Goal: Obtain resource: Obtain resource

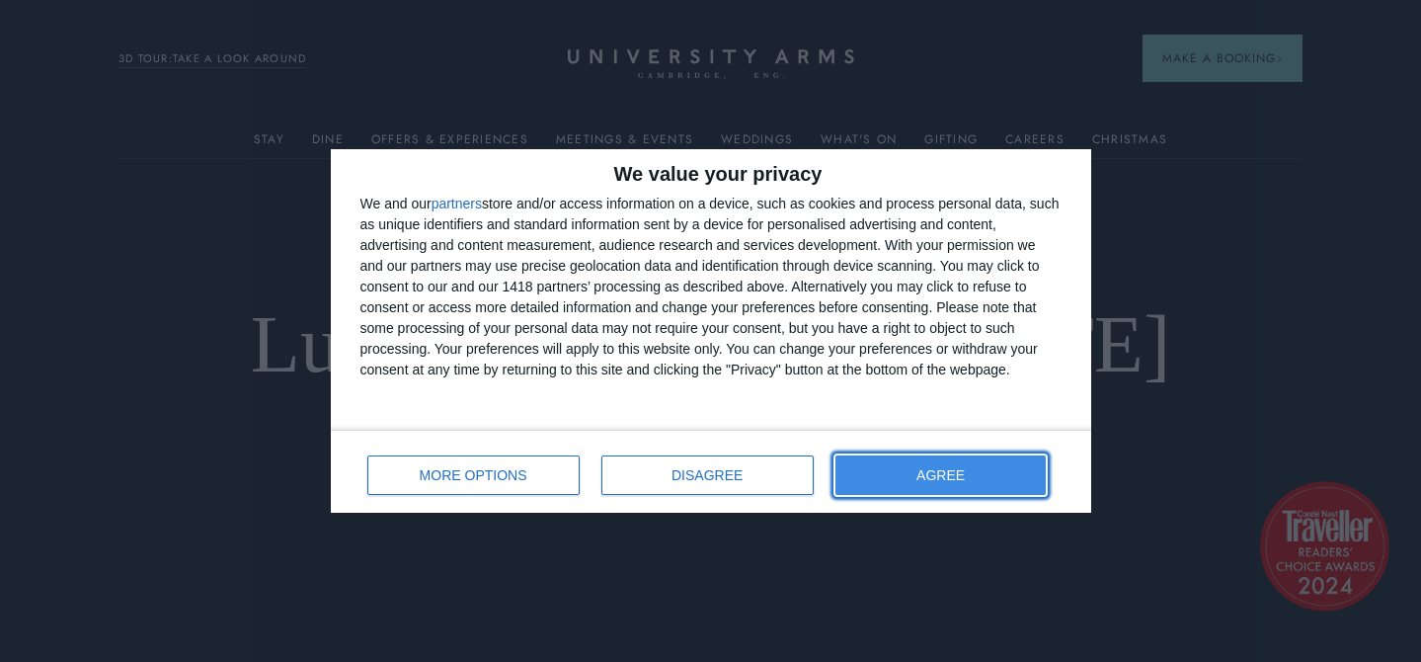
click at [921, 475] on span "AGREE" at bounding box center [941, 475] width 48 height 14
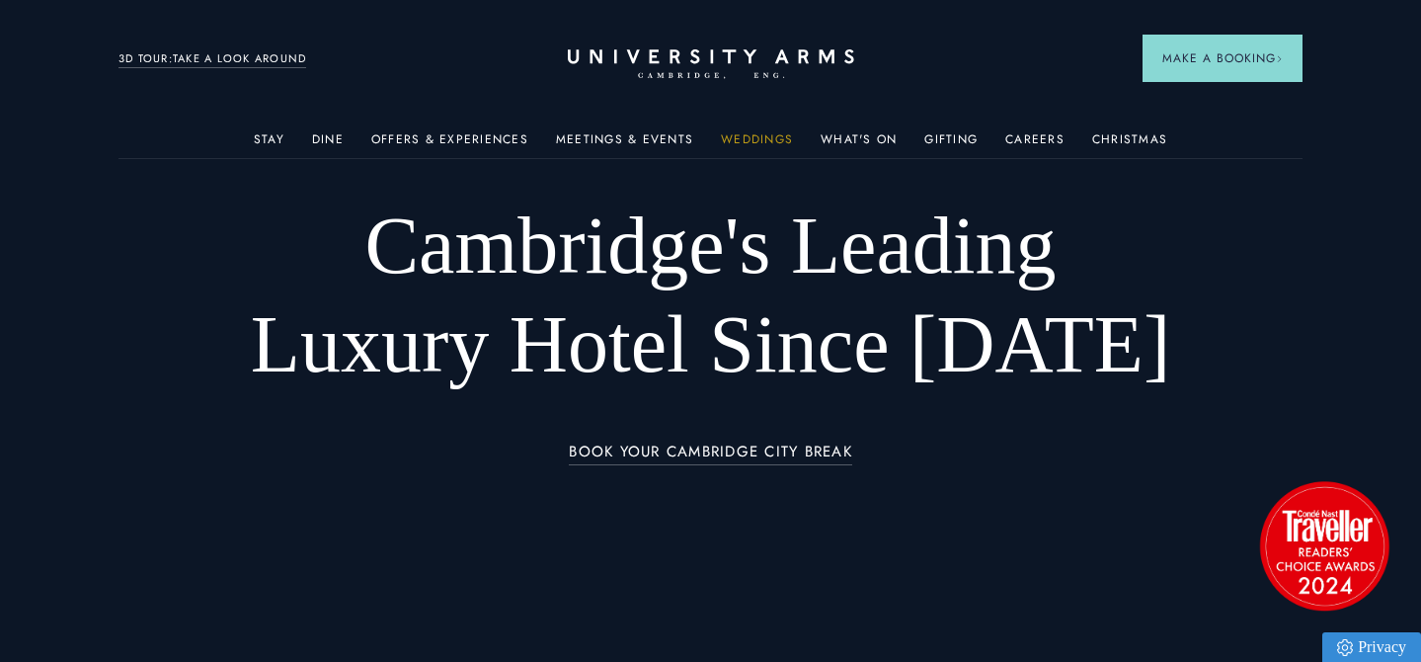
click at [769, 136] on link "Weddings" at bounding box center [757, 145] width 72 height 26
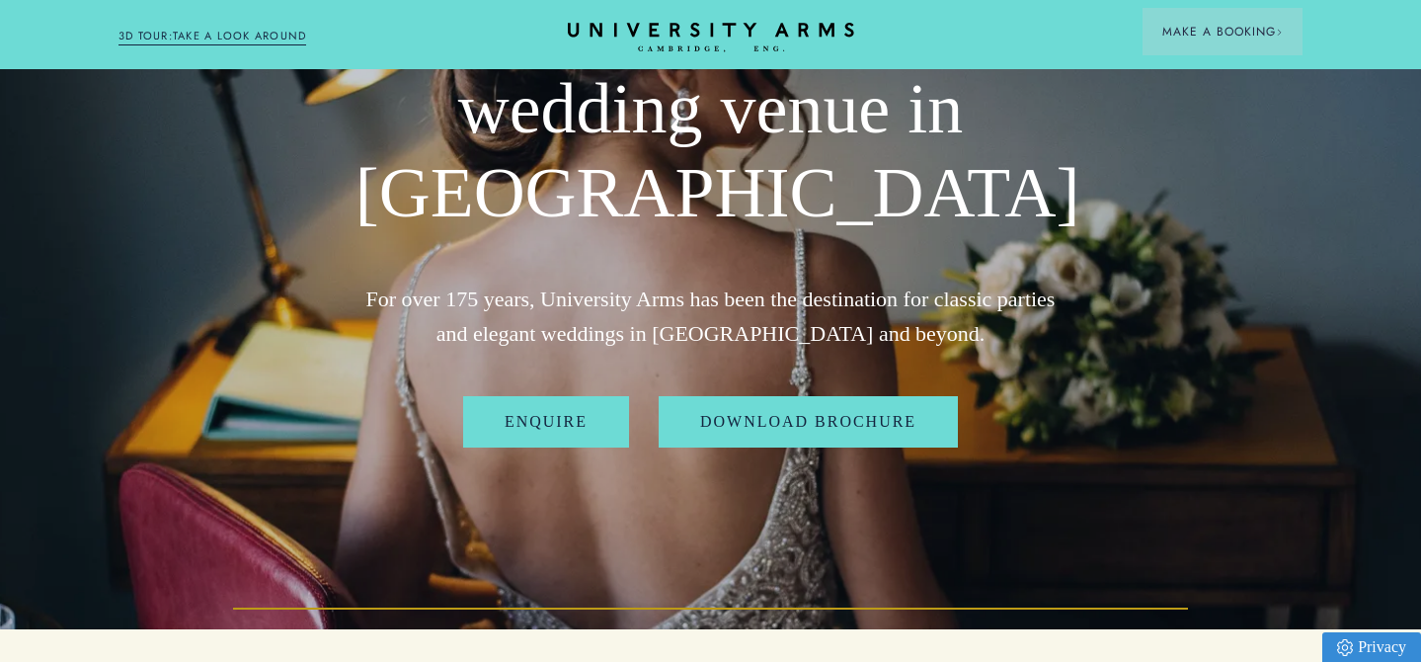
scroll to position [234, 0]
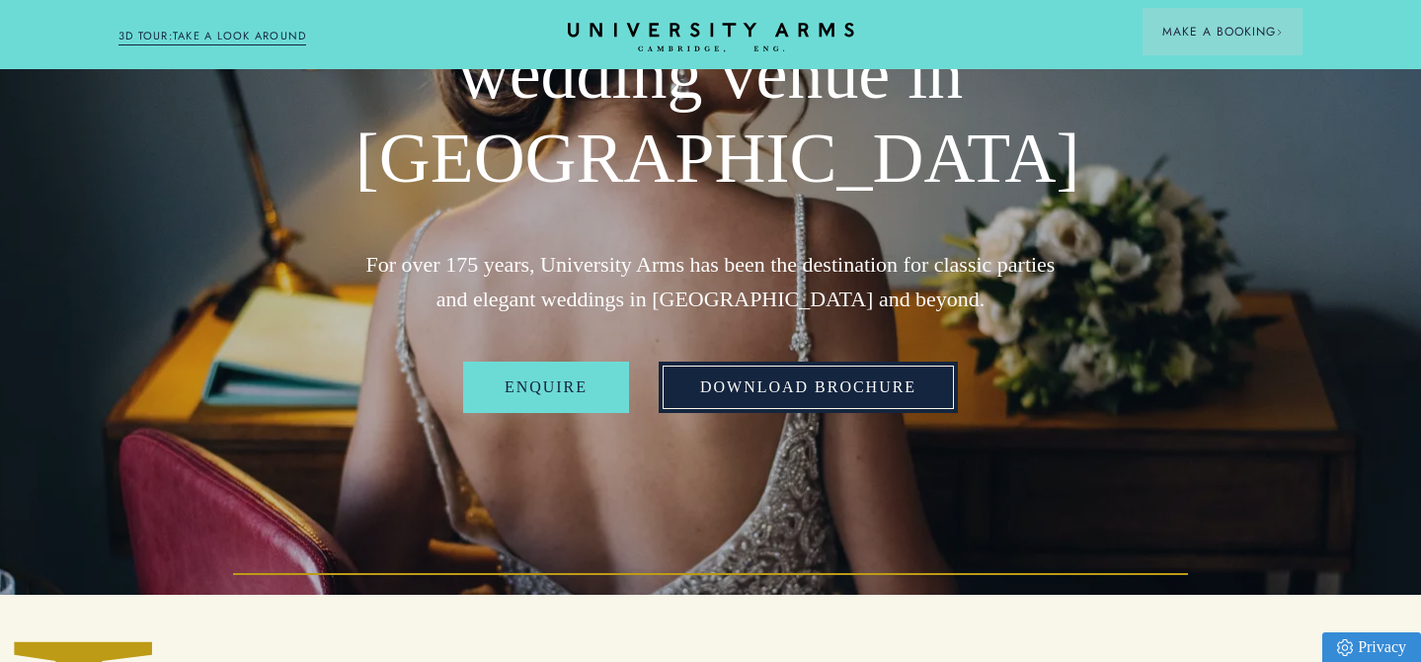
click at [805, 393] on link "Download Brochure" at bounding box center [808, 387] width 299 height 51
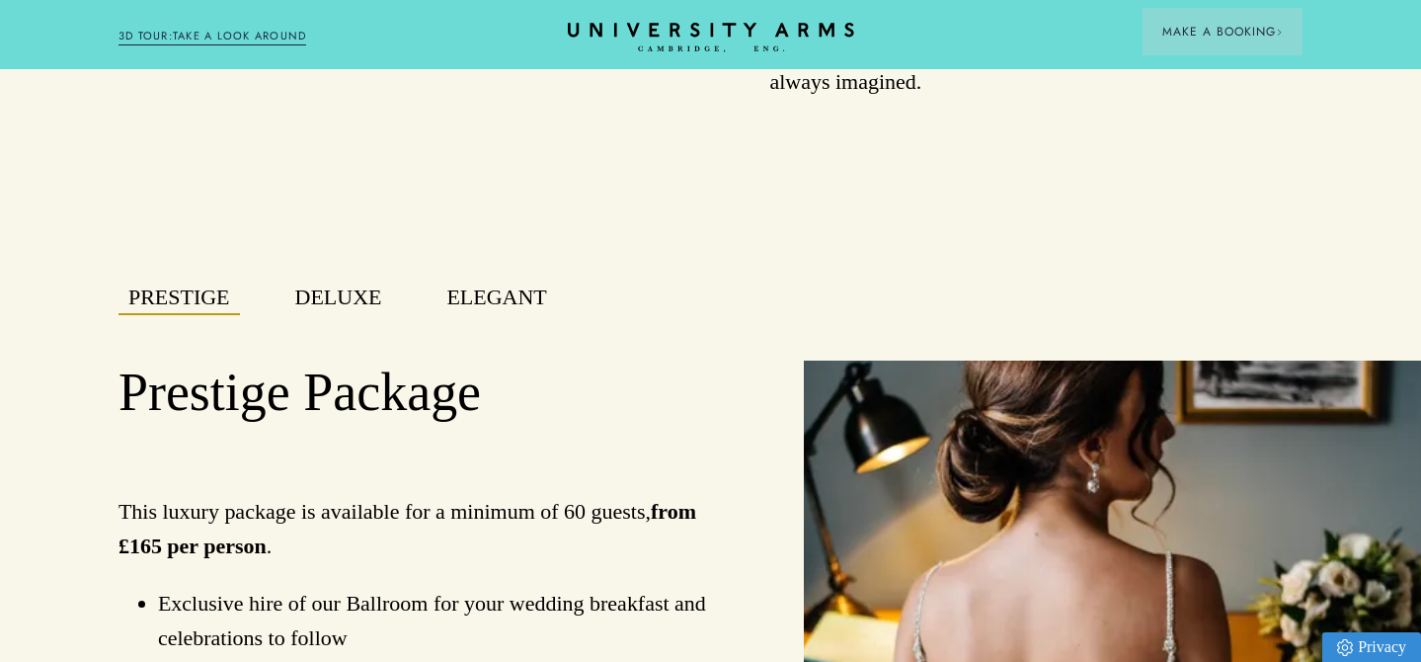
scroll to position [1324, 0]
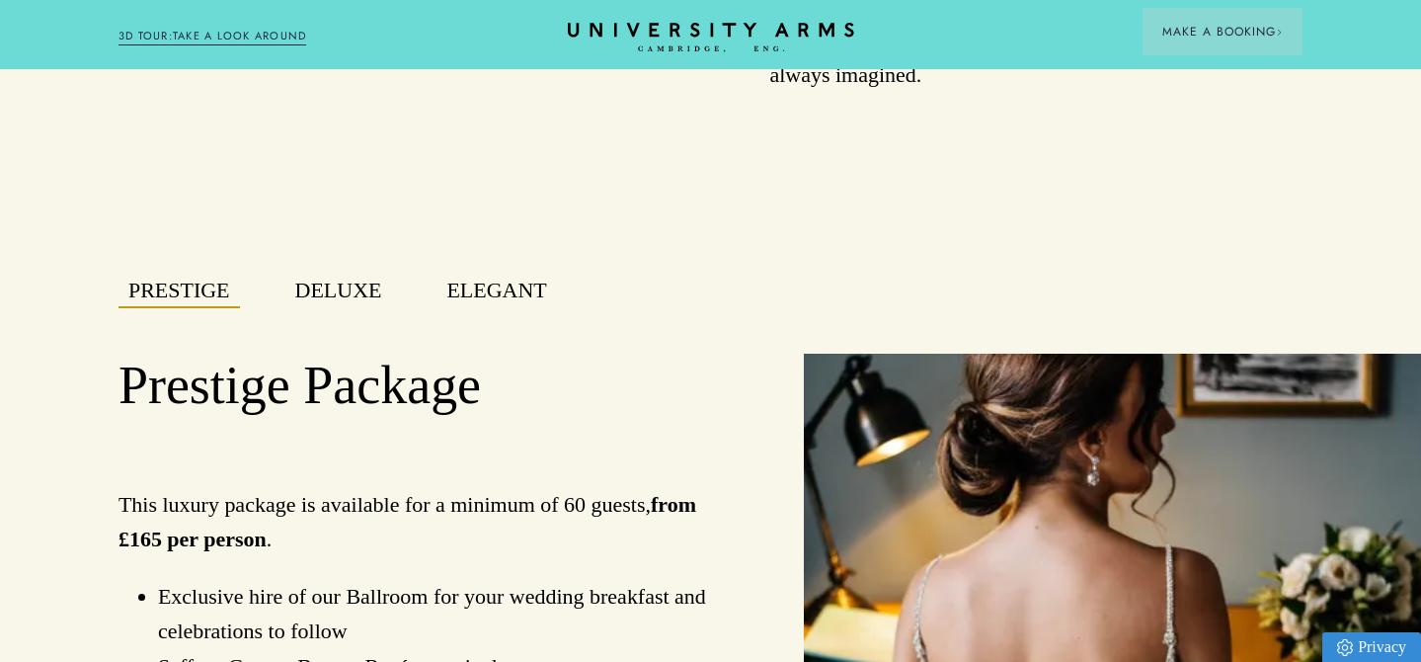
click at [367, 291] on button "Deluxe" at bounding box center [338, 291] width 107 height 35
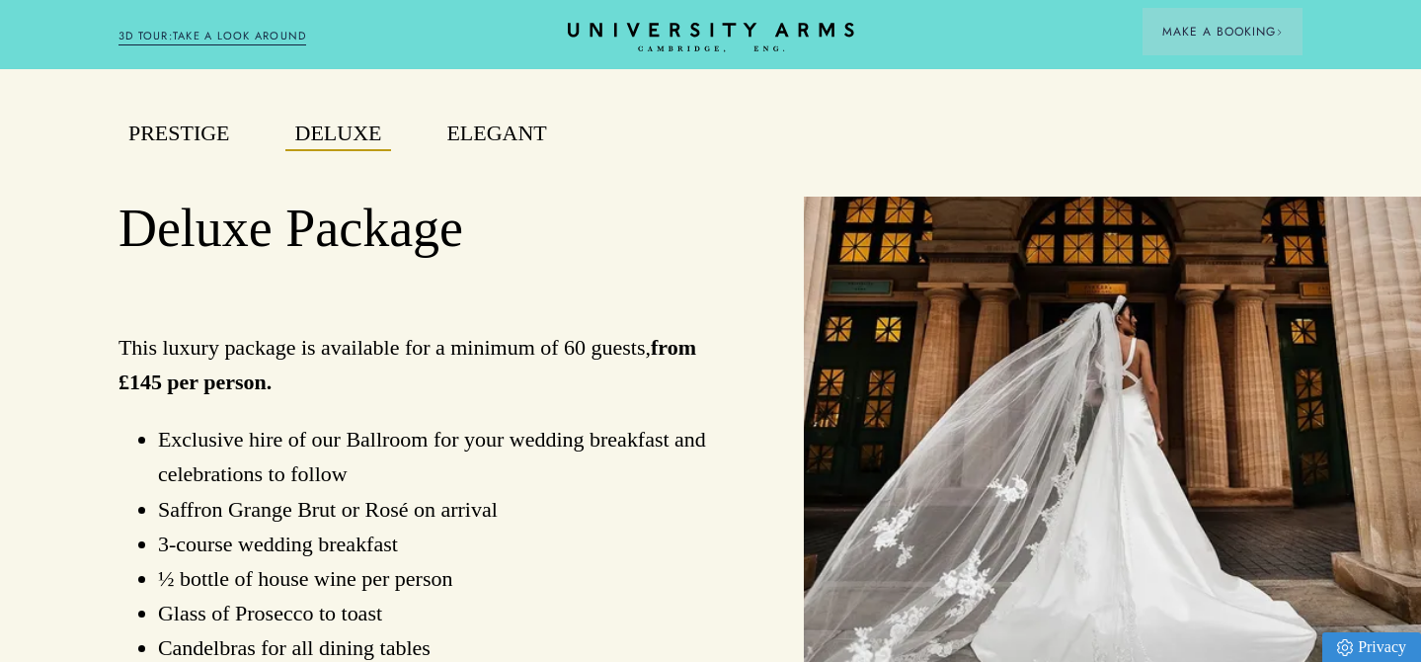
scroll to position [1482, 0]
click at [476, 132] on button "Elegant" at bounding box center [497, 133] width 120 height 35
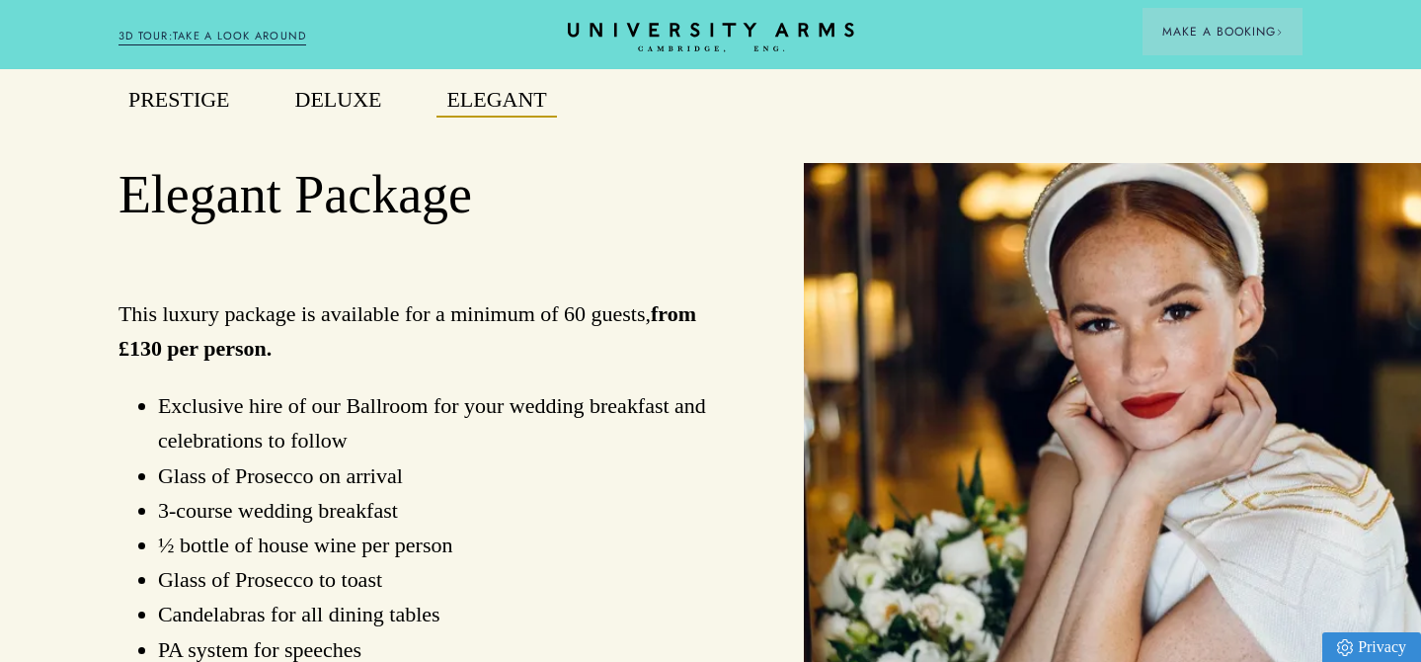
scroll to position [1513, 0]
click at [369, 109] on button "Deluxe" at bounding box center [338, 101] width 107 height 35
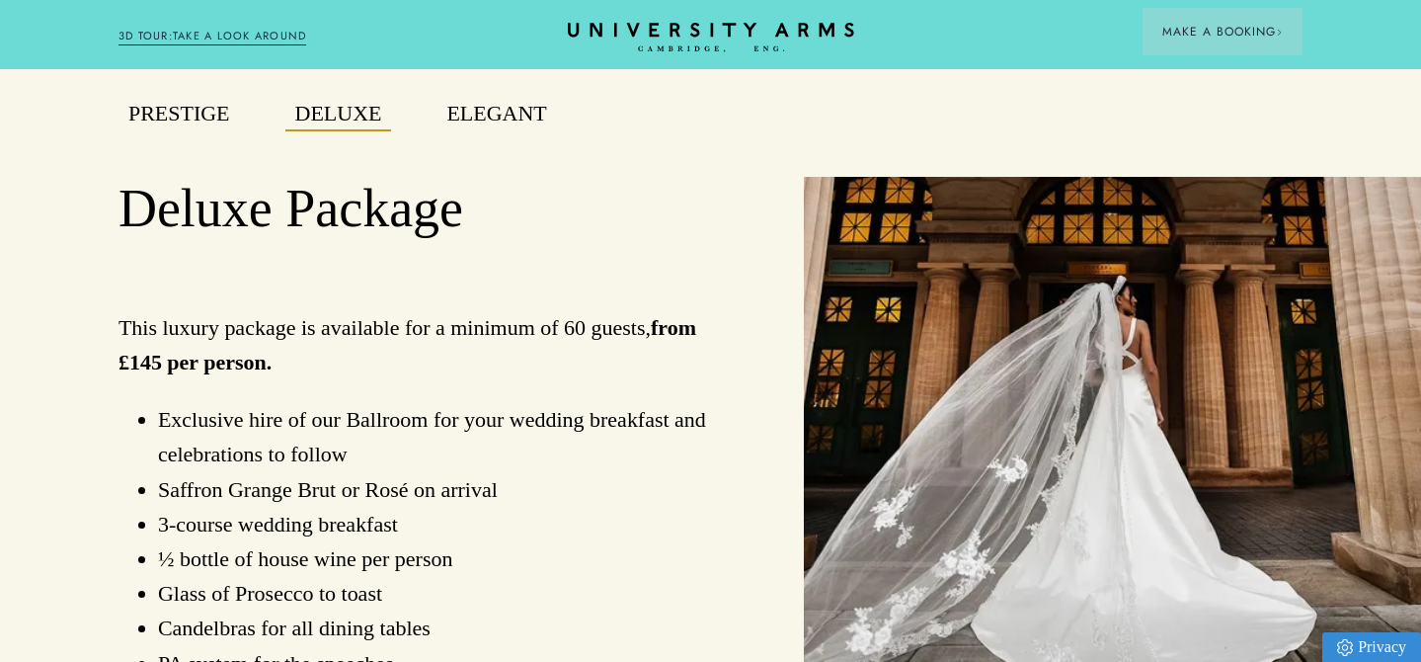
click at [537, 122] on button "Elegant" at bounding box center [497, 114] width 120 height 35
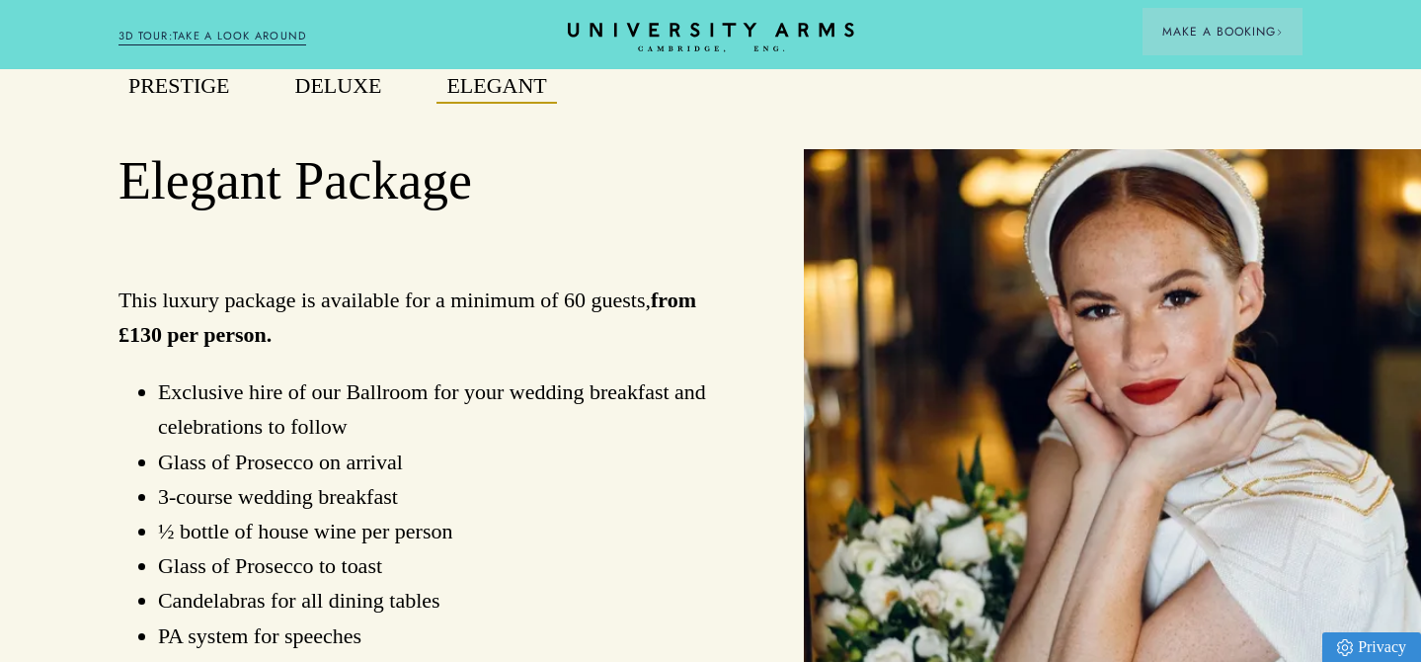
scroll to position [1527, 0]
click at [367, 102] on button "Deluxe" at bounding box center [338, 87] width 107 height 35
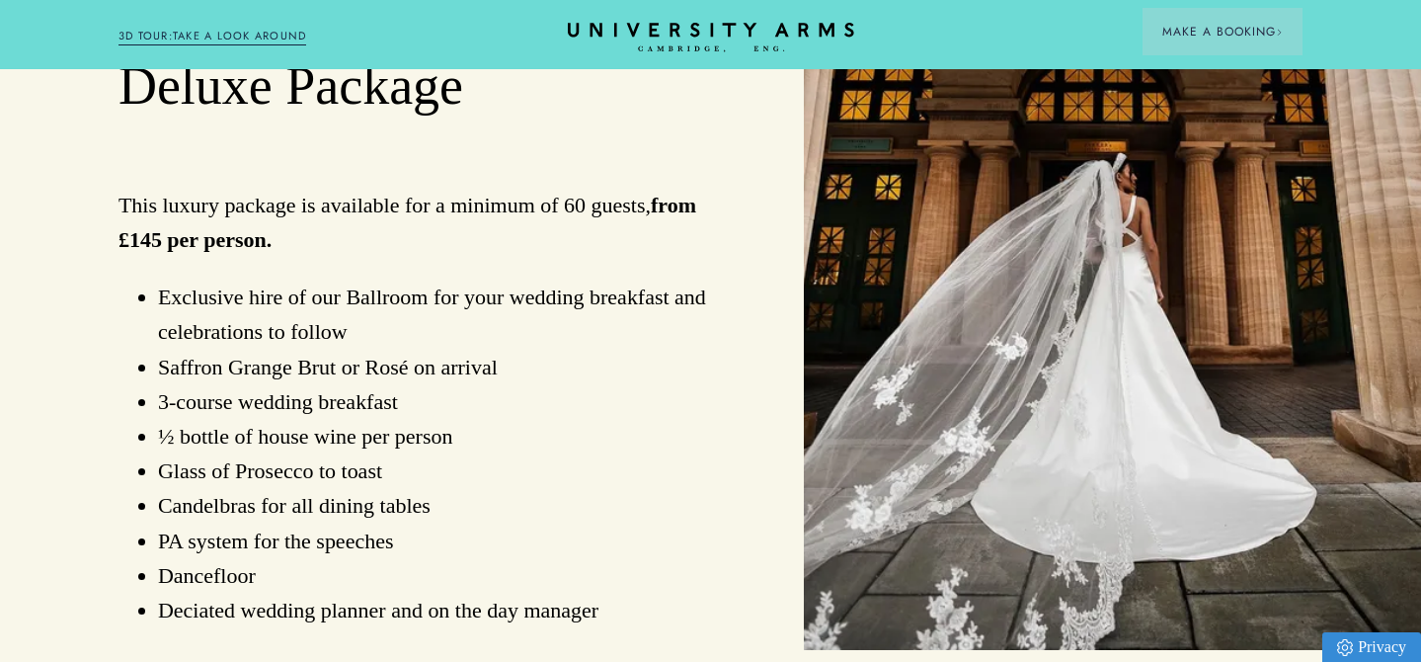
scroll to position [1620, 0]
